Goal: Task Accomplishment & Management: Manage account settings

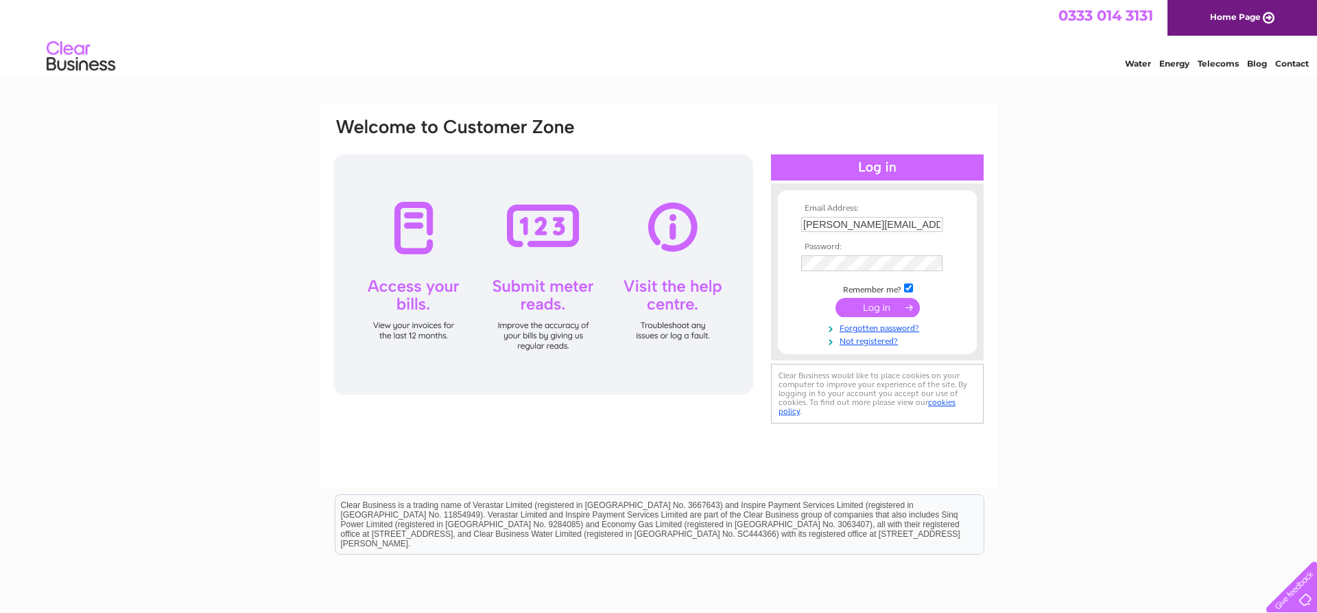
click at [892, 311] on input "submit" at bounding box center [877, 307] width 84 height 19
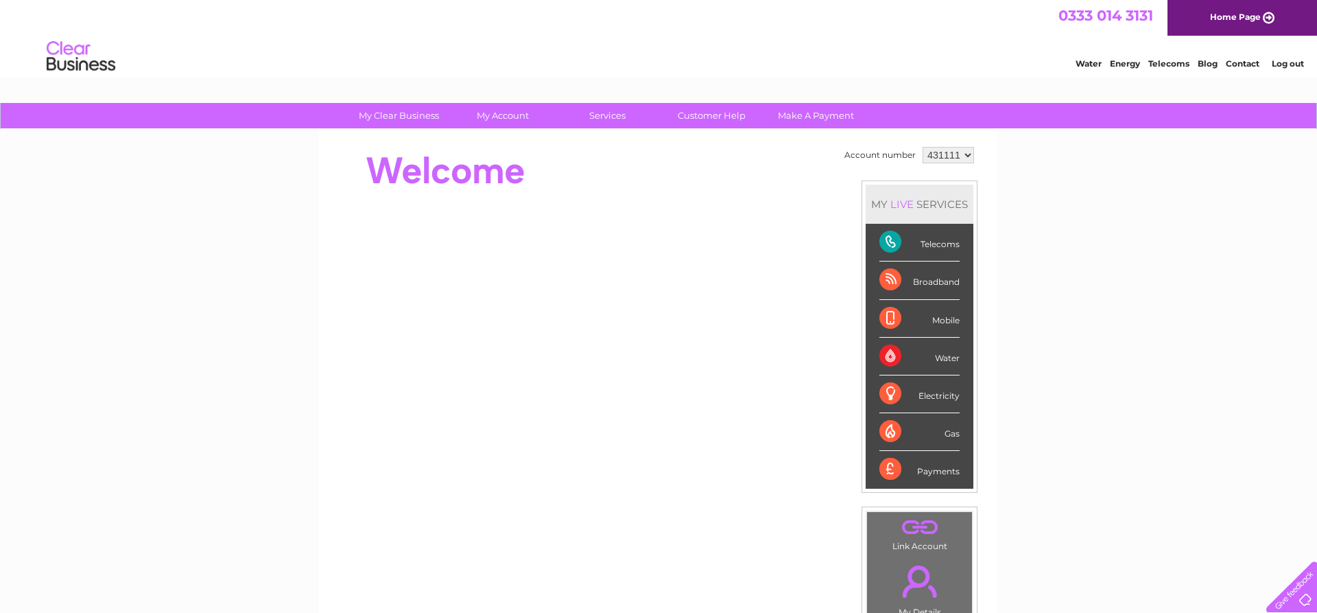
click at [937, 244] on div "Telecoms" at bounding box center [919, 243] width 80 height 38
click at [893, 238] on div "Telecoms" at bounding box center [919, 243] width 80 height 38
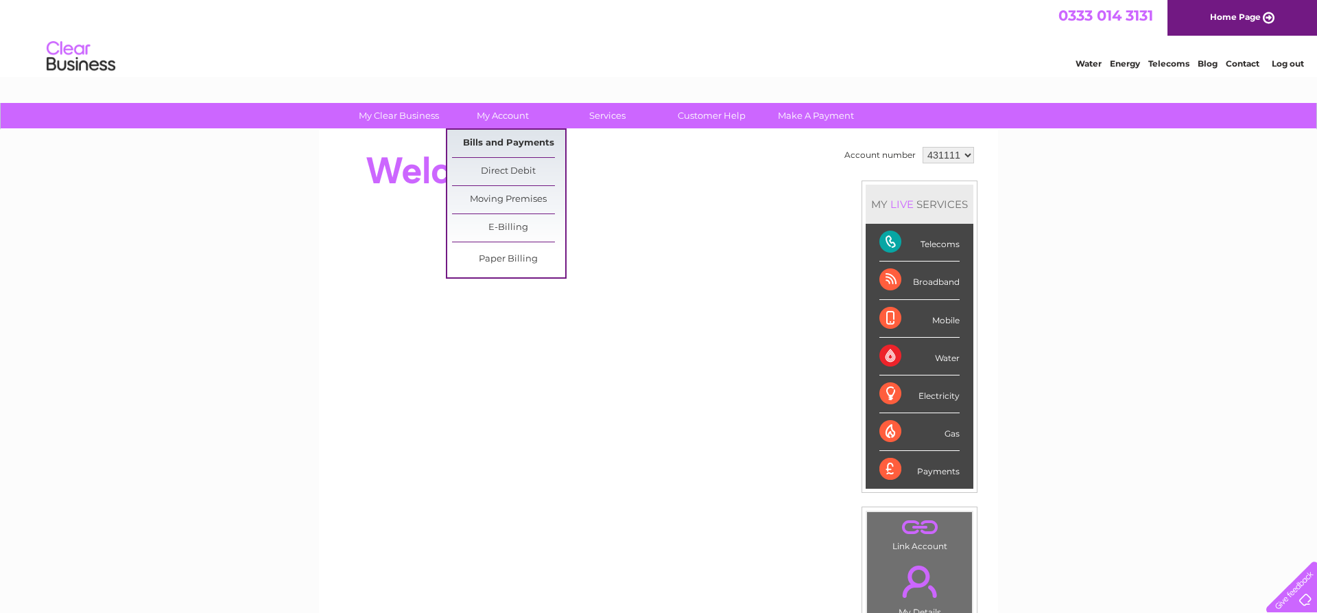
click at [509, 143] on link "Bills and Payments" at bounding box center [508, 143] width 113 height 27
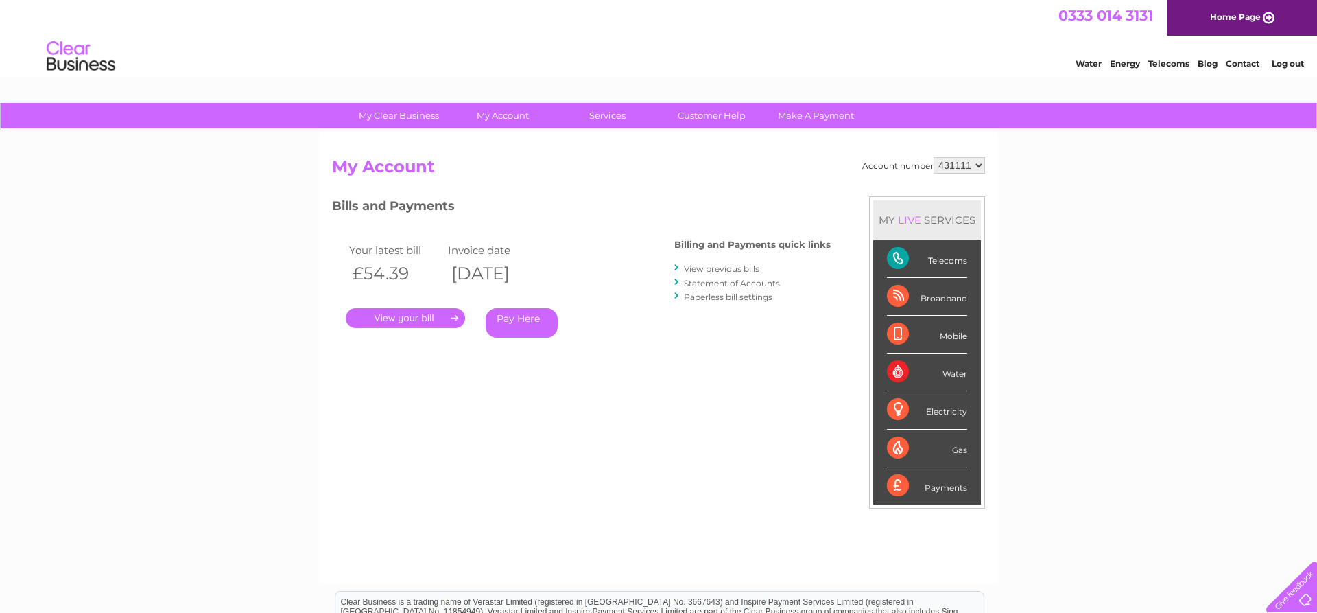
click at [411, 318] on link "." at bounding box center [405, 318] width 119 height 20
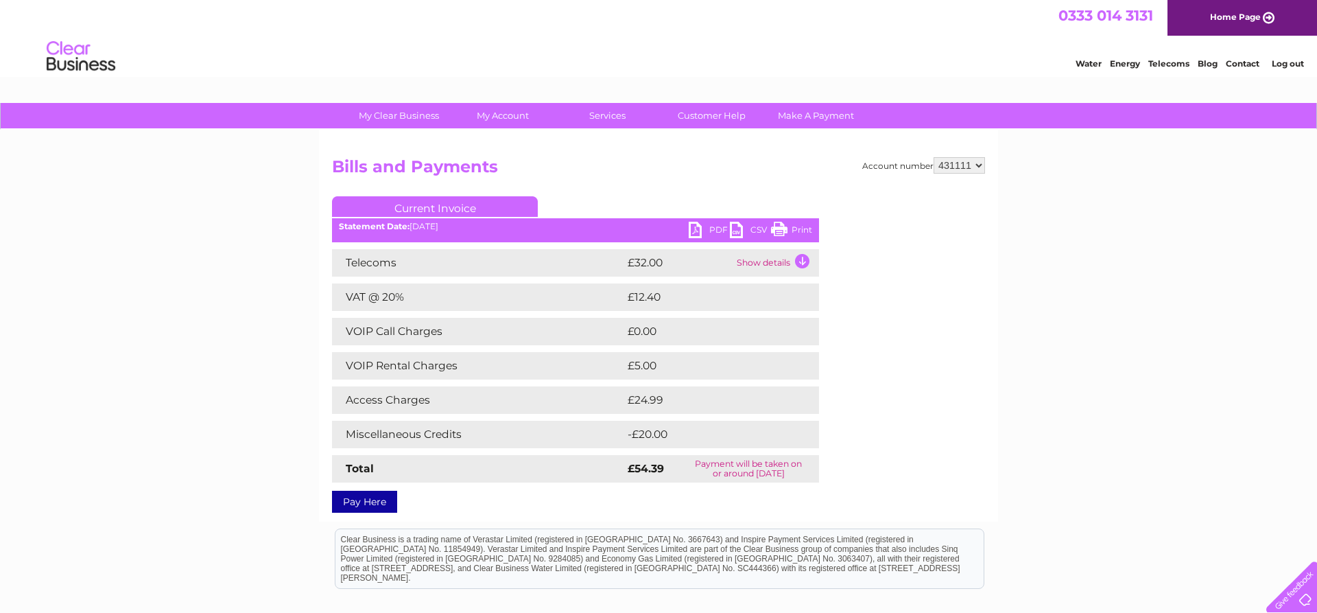
click at [702, 224] on link "PDF" at bounding box center [709, 232] width 41 height 20
click at [1281, 62] on link "Log out" at bounding box center [1288, 63] width 32 height 10
